Goal: Task Accomplishment & Management: Complete application form

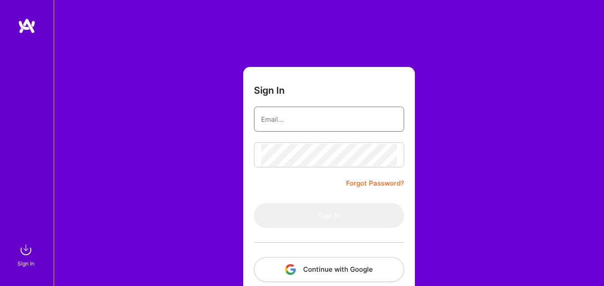
click at [335, 110] on input "email" at bounding box center [329, 119] width 136 height 23
click at [493, 114] on div "Sign In Forgot Password? Sign In Continue with Google Continue with Github" at bounding box center [329, 168] width 550 height 336
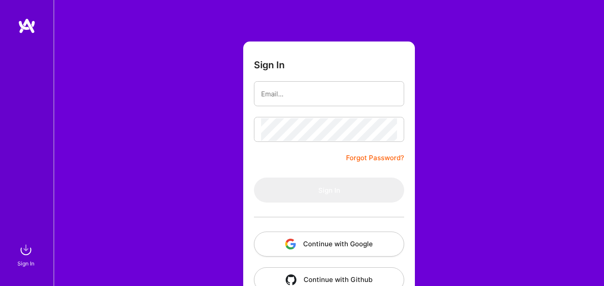
scroll to position [49, 0]
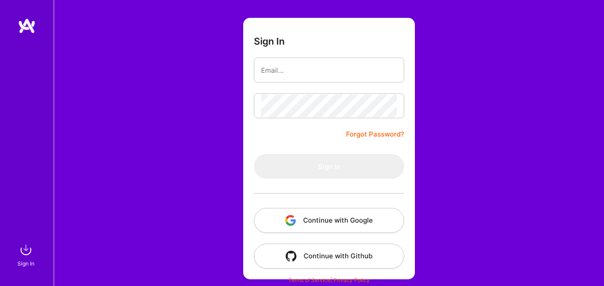
click at [348, 222] on button "Continue with Google" at bounding box center [329, 220] width 150 height 25
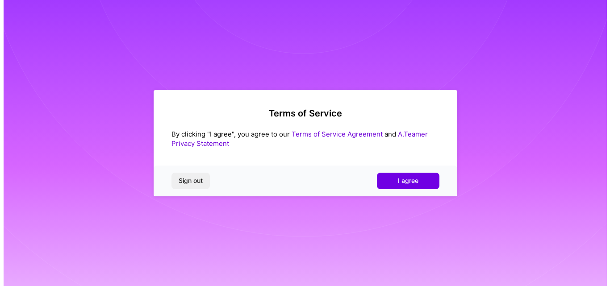
scroll to position [0, 0]
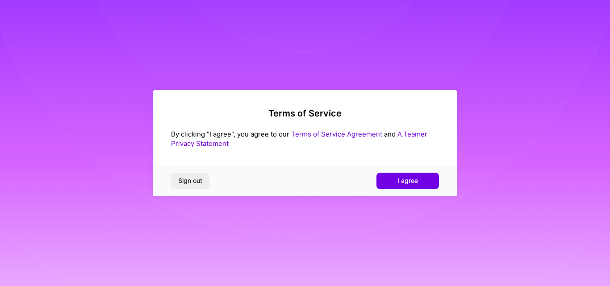
drag, startPoint x: 415, startPoint y: 183, endPoint x: 415, endPoint y: 177, distance: 6.3
click at [415, 179] on span "I agree" at bounding box center [408, 180] width 21 height 9
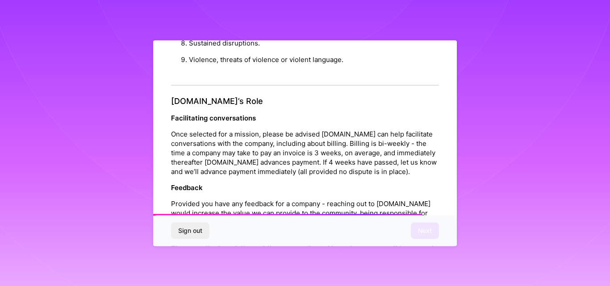
scroll to position [1061, 0]
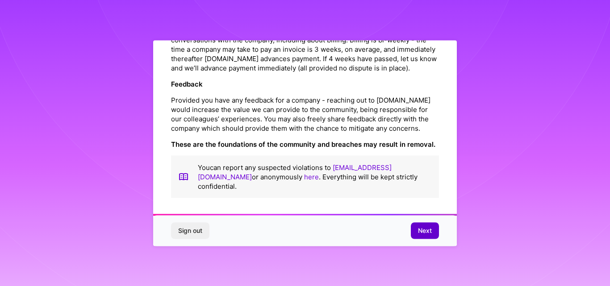
click at [427, 231] on span "Next" at bounding box center [425, 231] width 14 height 9
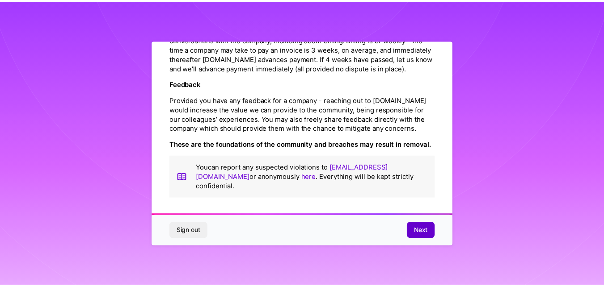
scroll to position [35, 0]
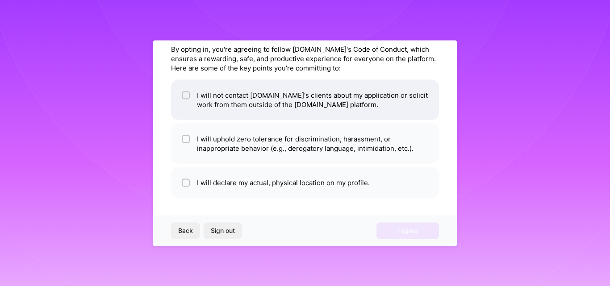
click at [181, 97] on li "I will not contact [DOMAIN_NAME]'s clients about my application or solicit work…" at bounding box center [305, 100] width 268 height 40
checkbox input "true"
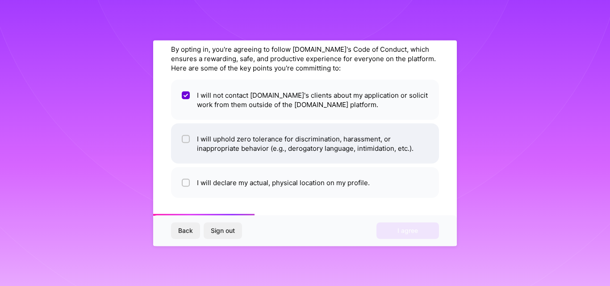
click at [189, 137] on input "checkbox" at bounding box center [187, 139] width 6 height 6
checkbox input "true"
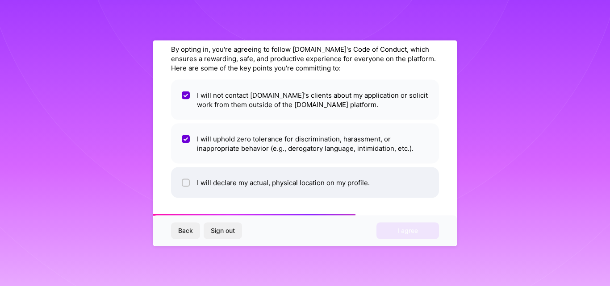
click at [189, 178] on span at bounding box center [186, 182] width 8 height 9
checkbox input "true"
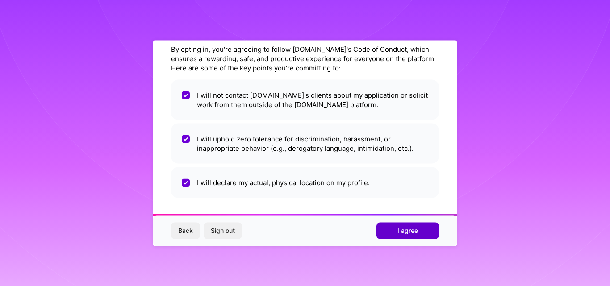
click at [390, 231] on button "I agree" at bounding box center [408, 231] width 63 height 16
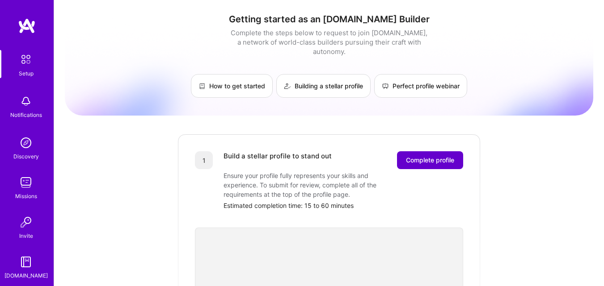
click at [412, 156] on span "Complete profile" at bounding box center [430, 160] width 48 height 9
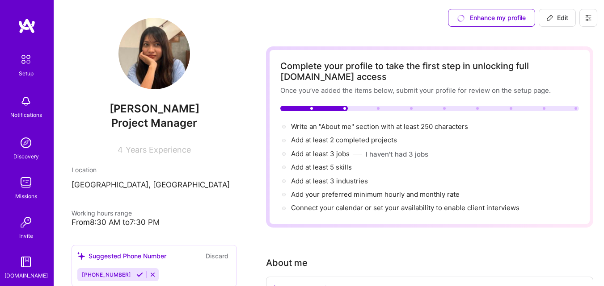
click at [310, 103] on div "Complete your profile to take the first step in unlocking full [DOMAIN_NAME] ac…" at bounding box center [429, 137] width 298 height 153
click at [291, 107] on div at bounding box center [313, 108] width 67 height 5
click at [277, 111] on div "Complete your profile to take the first step in unlocking full [DOMAIN_NAME] ac…" at bounding box center [429, 136] width 327 height 181
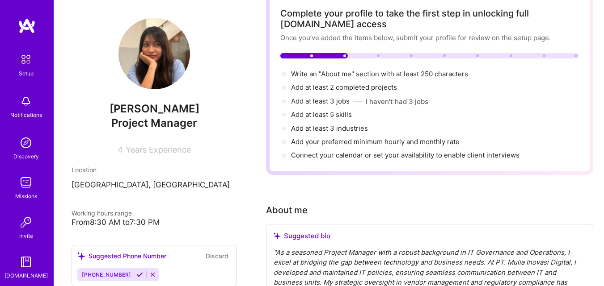
scroll to position [179, 0]
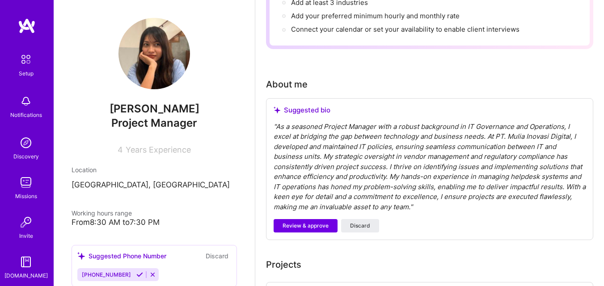
click at [317, 144] on div "" As a seasoned Project Manager with a robust background in IT Governance and O…" at bounding box center [429, 167] width 312 height 91
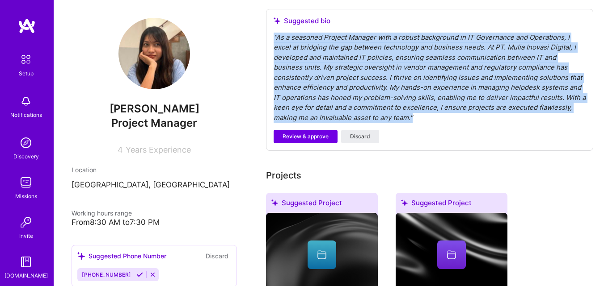
drag, startPoint x: 416, startPoint y: 117, endPoint x: 270, endPoint y: 38, distance: 166.3
click at [270, 38] on div "Suggested bio " As a seasoned Project Manager with a robust background in IT Go…" at bounding box center [429, 80] width 327 height 143
copy div "" As a seasoned Project Manager with a robust background in IT Governance and O…"
